Goal: Task Accomplishment & Management: Manage account settings

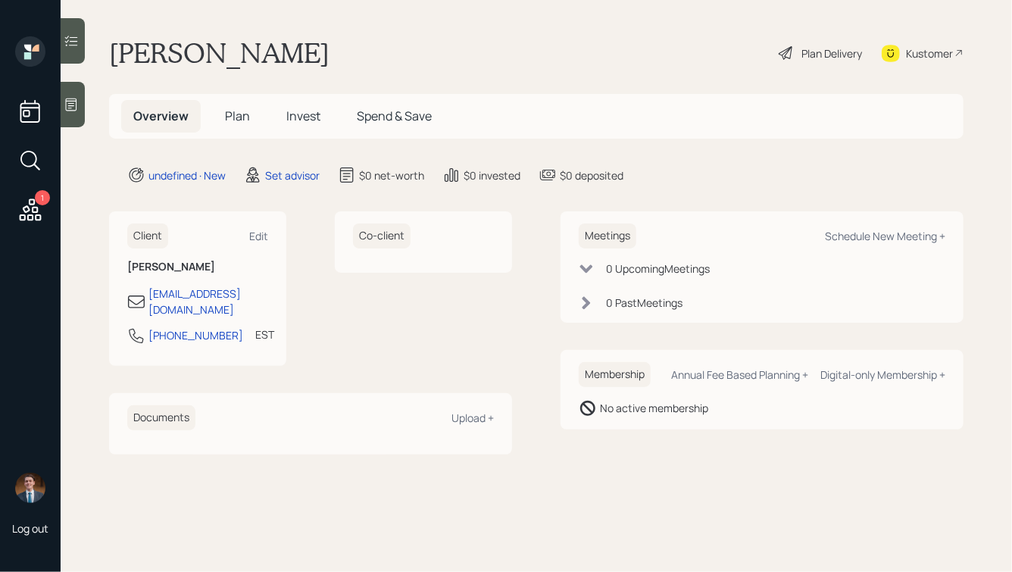
click at [78, 101] on icon at bounding box center [71, 104] width 15 height 15
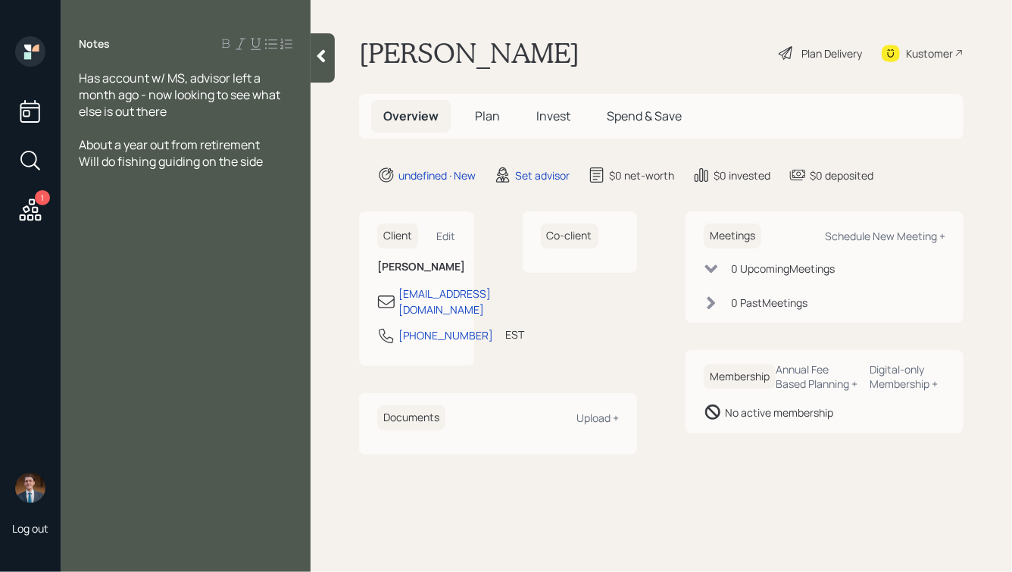
click at [80, 144] on span "About a year out from retirement" at bounding box center [169, 144] width 181 height 17
click at [107, 147] on span "66, About a year out from retirement" at bounding box center [180, 144] width 202 height 17
click at [267, 164] on div "Will do fishing guiding on the side" at bounding box center [186, 161] width 214 height 17
click at [80, 247] on span "Salary:" at bounding box center [98, 244] width 39 height 17
click at [141, 245] on div "Salary:" at bounding box center [186, 244] width 214 height 17
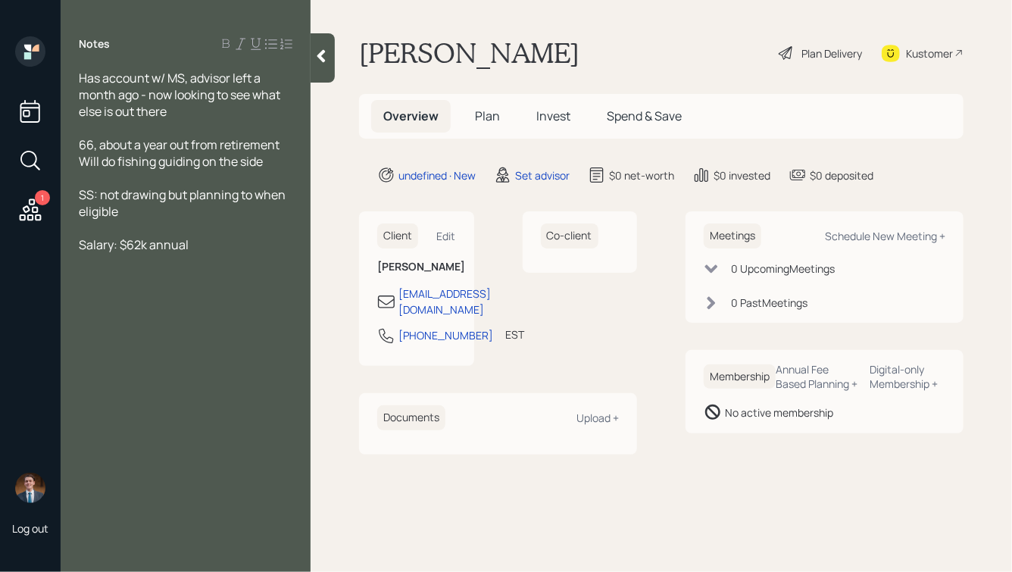
click at [80, 247] on span "Salary: $62k annual" at bounding box center [134, 244] width 110 height 17
click at [106, 262] on div "Notes Has account w/ MS, advisor left a month ago - now looking to see what els…" at bounding box center [186, 294] width 250 height 517
click at [246, 252] on div "Auto Salary: $62k annual" at bounding box center [186, 244] width 214 height 17
click at [91, 280] on div at bounding box center [186, 278] width 214 height 17
click at [101, 144] on span "66, about a year out from retirement" at bounding box center [179, 144] width 201 height 17
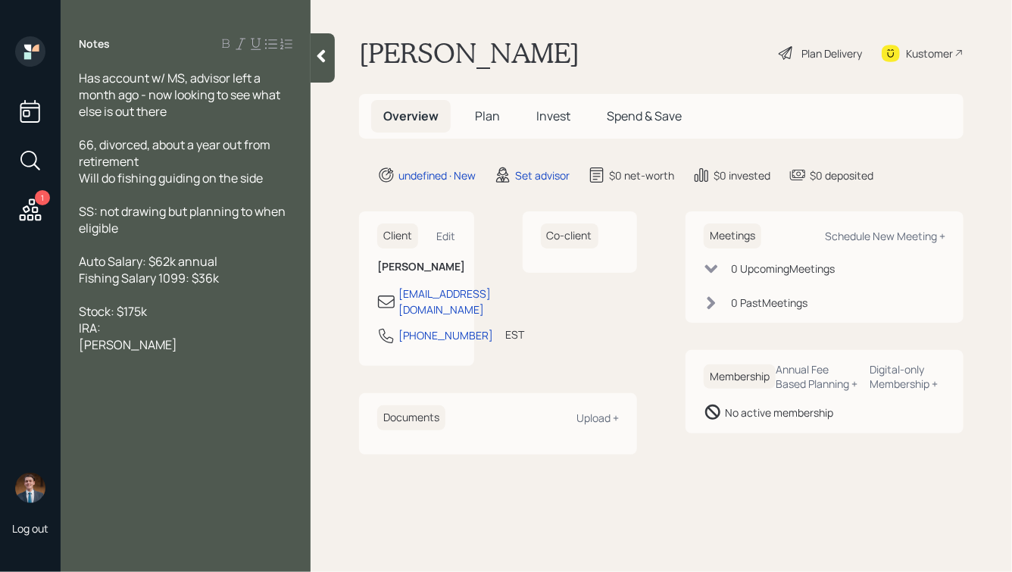
click at [142, 349] on div "Roth IRA" at bounding box center [186, 344] width 214 height 17
click at [123, 325] on div "IRA:" at bounding box center [186, 328] width 214 height 17
drag, startPoint x: 106, startPoint y: 349, endPoint x: 56, endPoint y: 351, distance: 50.0
click at [55, 351] on div "1 Log out Notes Has account w/ MS, advisor left a month ago - now looking to se…" at bounding box center [506, 286] width 1012 height 572
click at [139, 347] on div "IRA: $12k" at bounding box center [186, 344] width 214 height 17
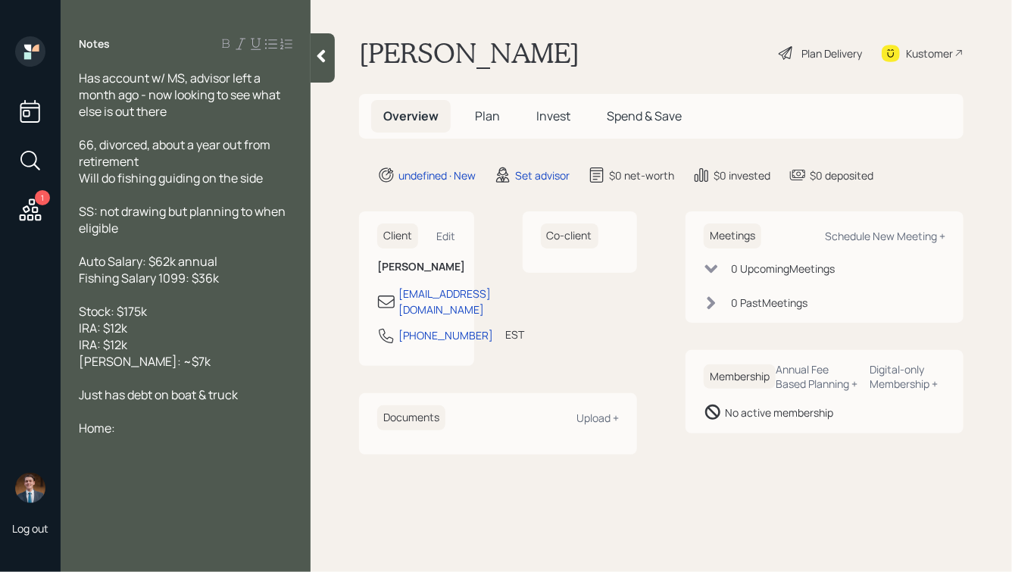
click at [132, 418] on div at bounding box center [186, 411] width 214 height 17
click at [163, 452] on div "Home:" at bounding box center [186, 444] width 214 height 17
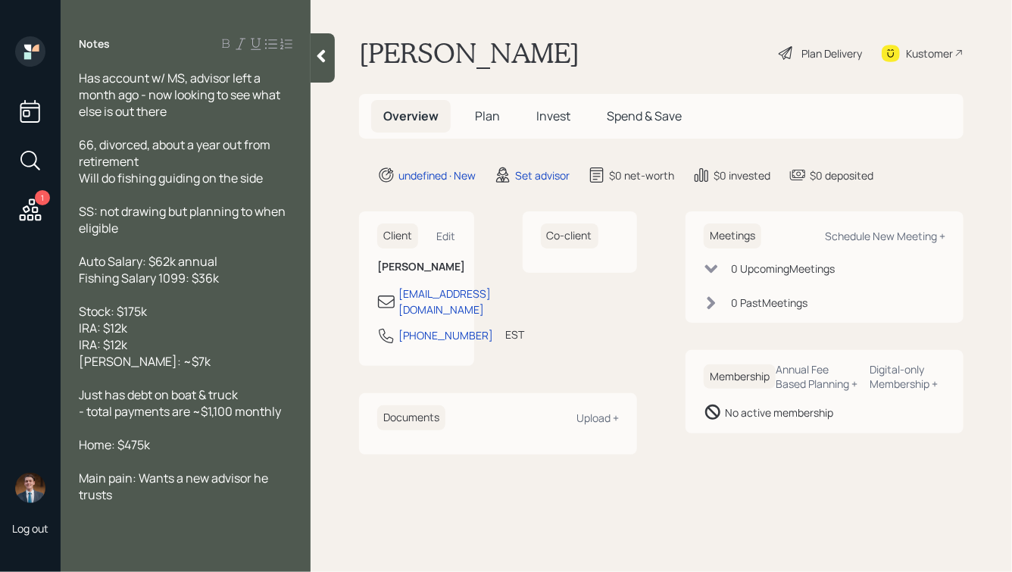
click at [110, 448] on span "Home: $475k" at bounding box center [114, 444] width 71 height 17
click at [141, 498] on div "Main pain: Wants a new advisor he trusts" at bounding box center [186, 486] width 214 height 33
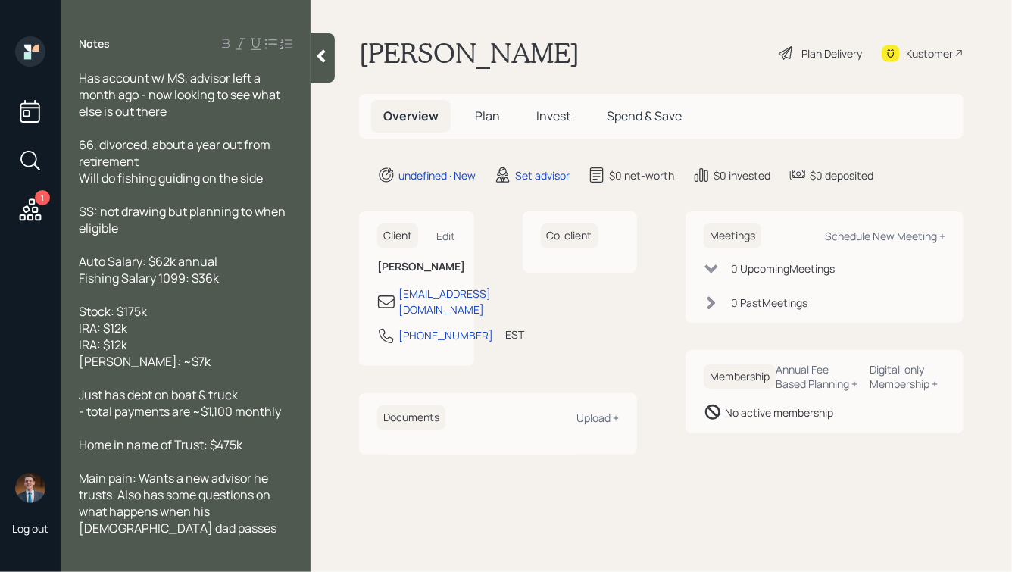
click at [320, 63] on icon at bounding box center [321, 55] width 15 height 15
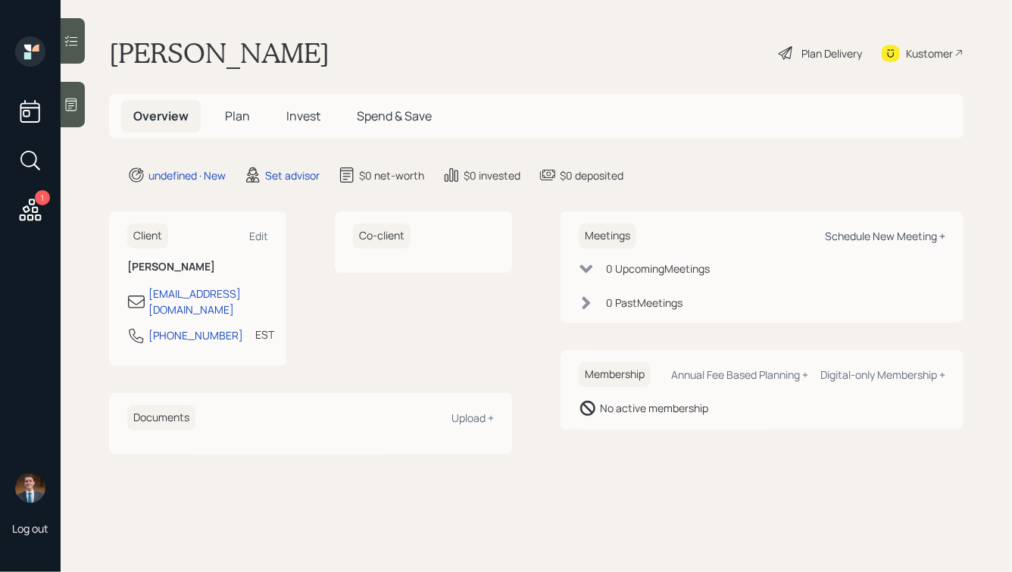
click at [867, 237] on div "Schedule New Meeting +" at bounding box center [885, 236] width 120 height 14
select select "round-robin"
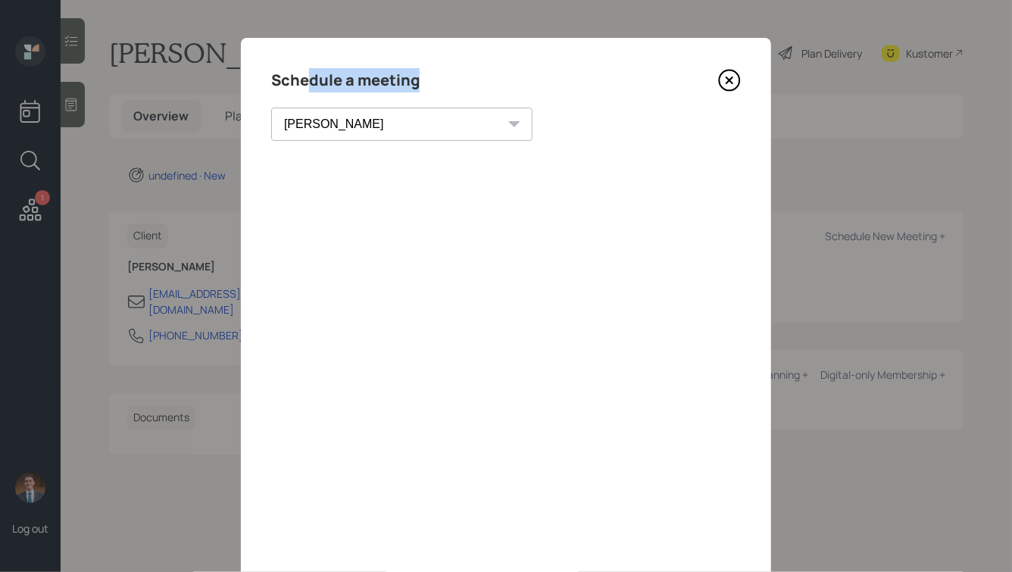
drag, startPoint x: 420, startPoint y: 83, endPoint x: 302, endPoint y: 81, distance: 118.2
click at [302, 83] on div "Schedule a meeting" at bounding box center [506, 80] width 470 height 24
click at [302, 81] on h4 "Schedule a meeting" at bounding box center [345, 80] width 148 height 24
drag, startPoint x: 424, startPoint y: 86, endPoint x: 303, endPoint y: 83, distance: 120.5
click at [303, 83] on div "Schedule a meeting" at bounding box center [506, 80] width 470 height 24
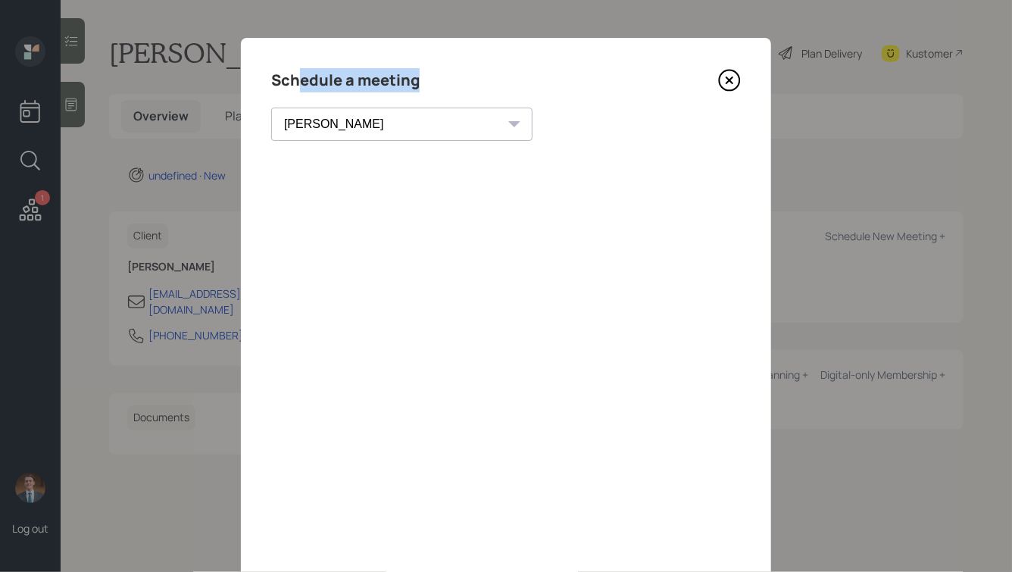
click at [303, 82] on h4 "Schedule a meeting" at bounding box center [345, 80] width 148 height 24
click at [730, 82] on icon at bounding box center [729, 80] width 23 height 23
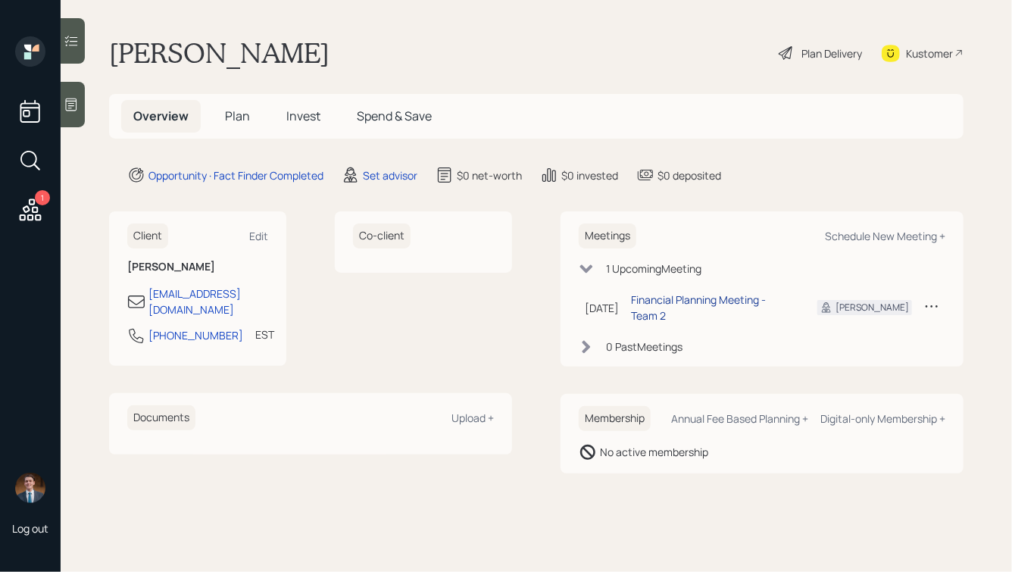
click at [689, 303] on div "Financial Planning Meeting - Team 2" at bounding box center [712, 308] width 162 height 32
